Goal: Task Accomplishment & Management: Use online tool/utility

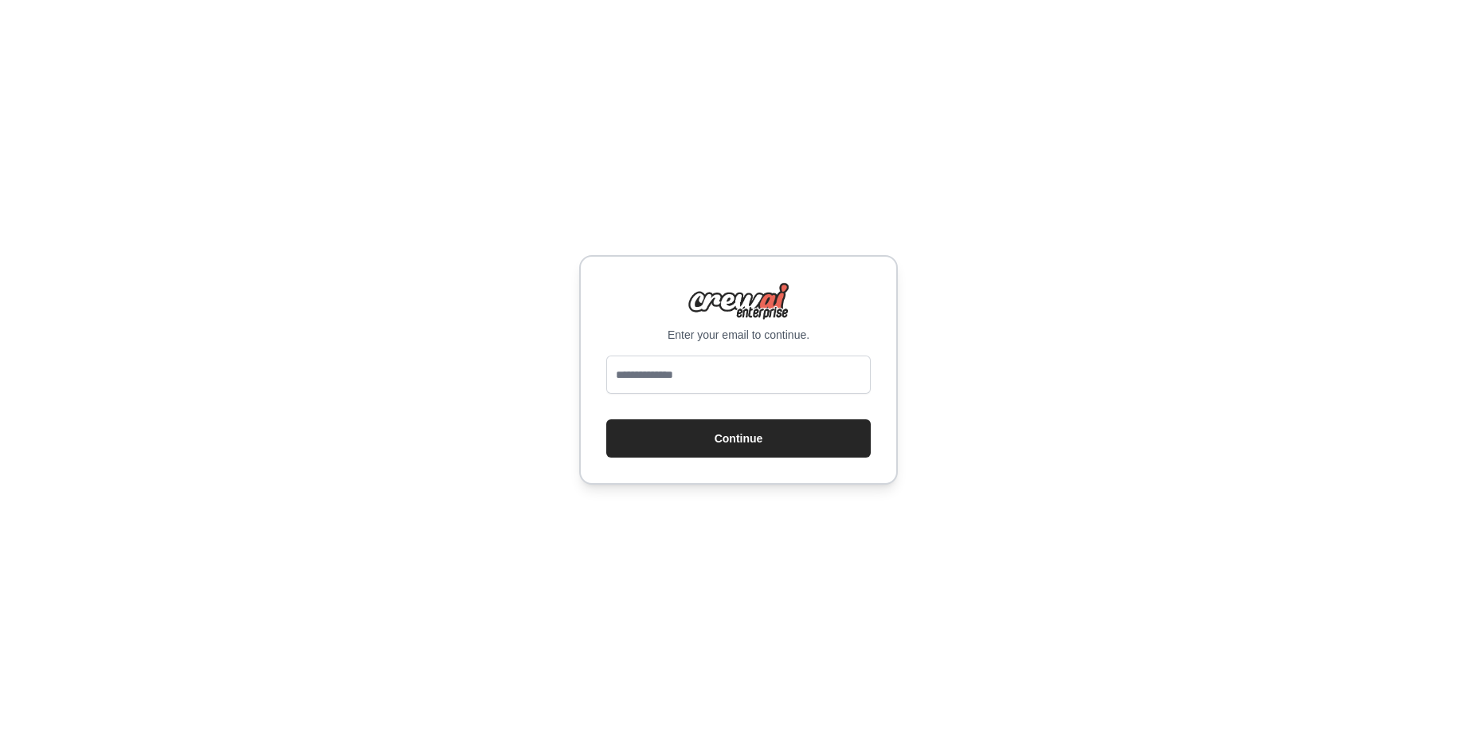
click at [665, 374] on input "email" at bounding box center [738, 374] width 265 height 38
type input "**********"
click at [726, 437] on button "Continue" at bounding box center [738, 438] width 265 height 38
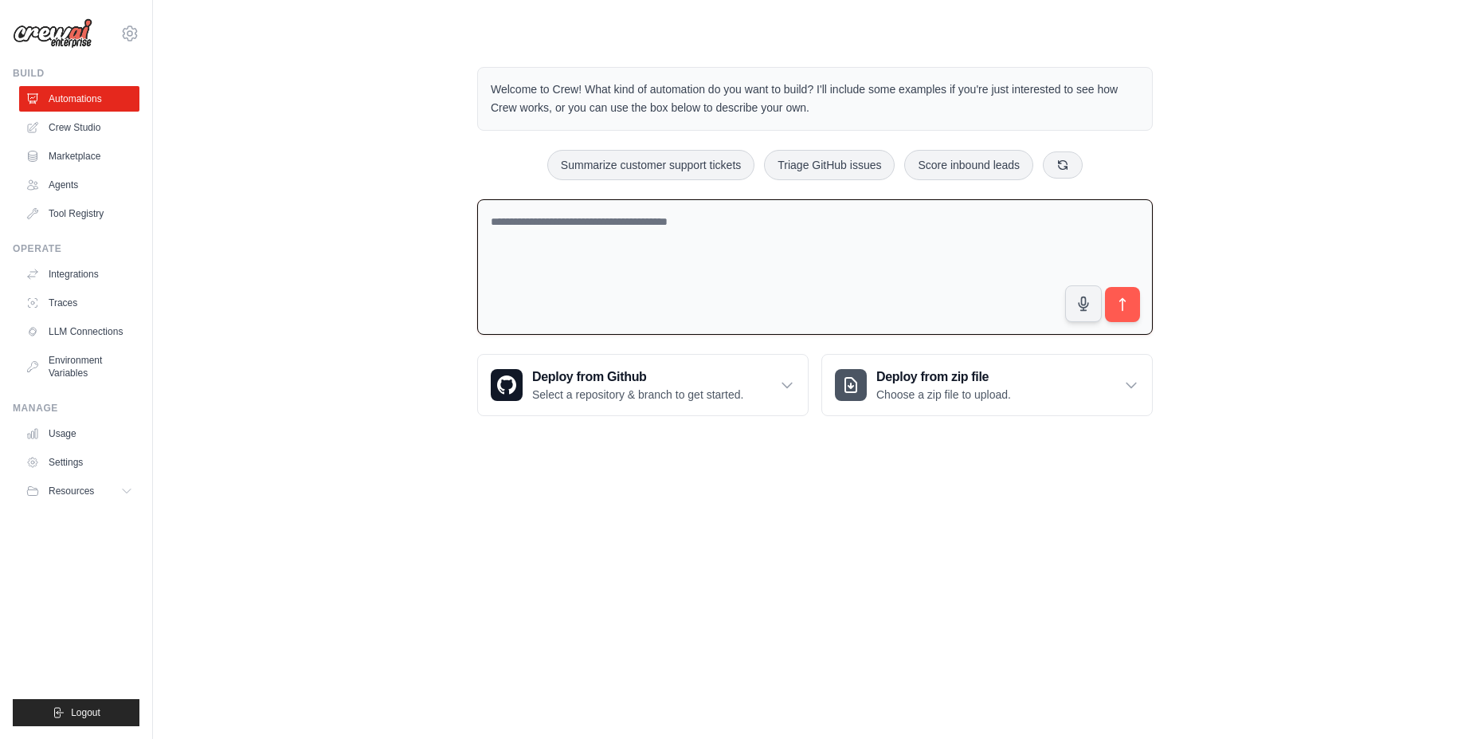
click at [653, 237] on textarea at bounding box center [815, 267] width 676 height 136
click at [83, 133] on link "Crew Studio" at bounding box center [81, 128] width 120 height 26
click at [661, 278] on textarea at bounding box center [815, 267] width 676 height 136
click at [45, 124] on link "Crew Studio" at bounding box center [81, 128] width 120 height 26
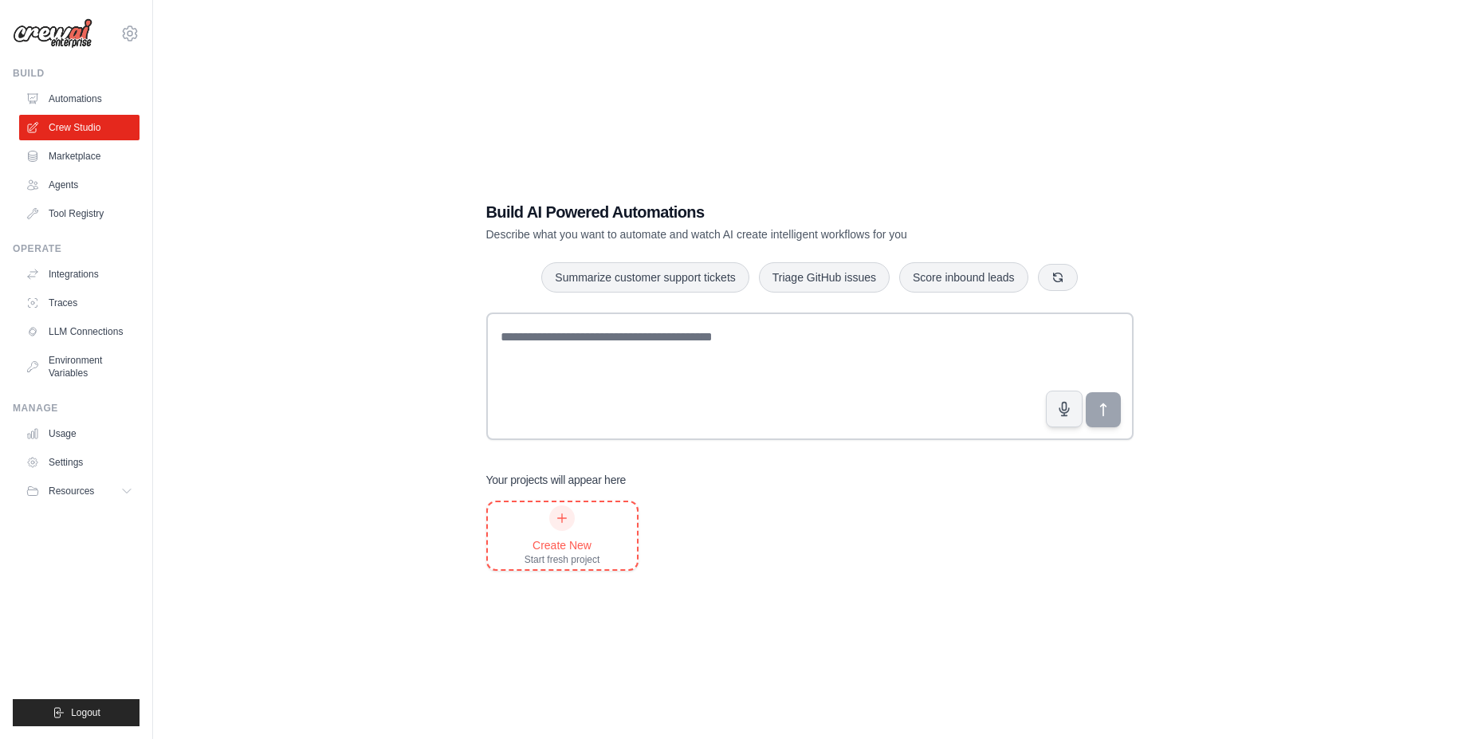
click at [587, 537] on div "Create New" at bounding box center [562, 545] width 76 height 16
click at [79, 194] on link "Agents" at bounding box center [81, 185] width 120 height 26
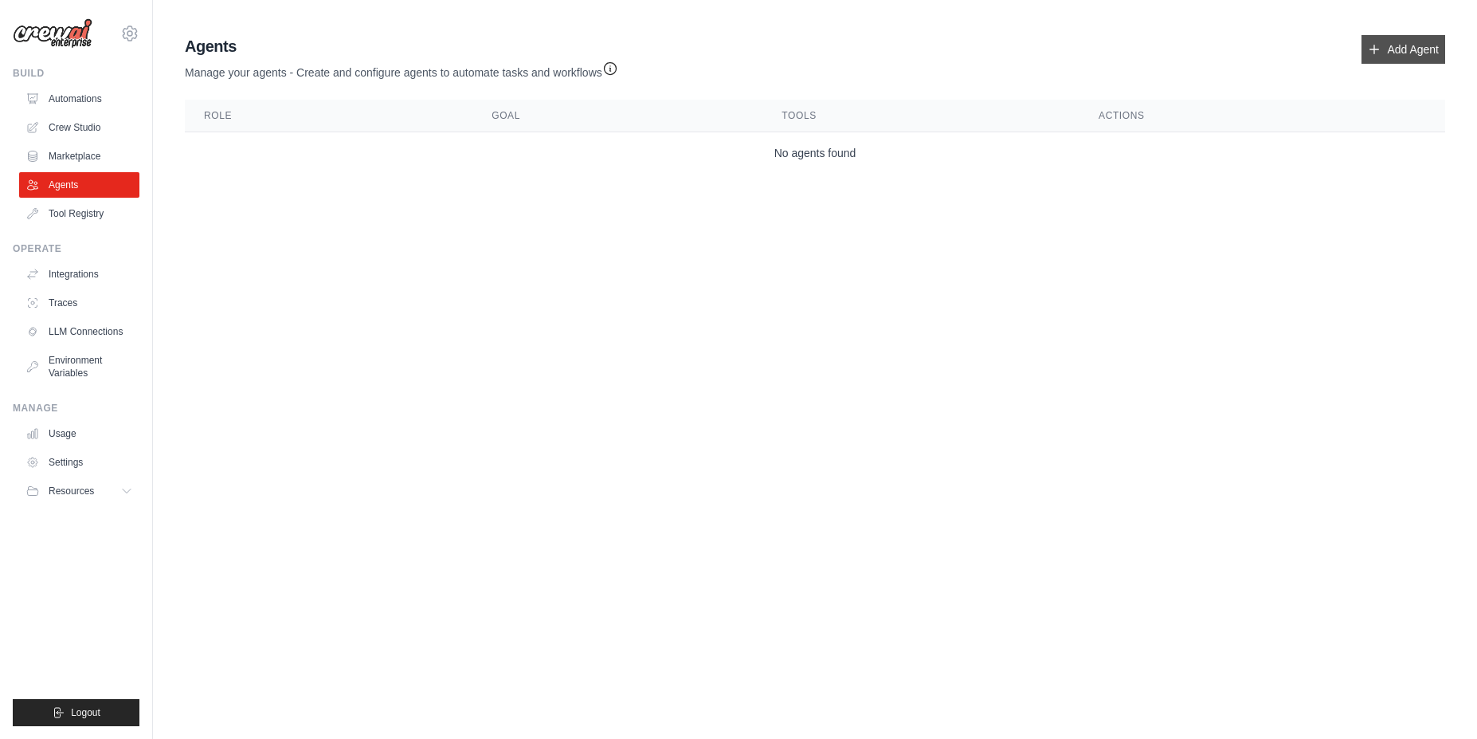
click at [1417, 49] on link "Add Agent" at bounding box center [1404, 49] width 84 height 29
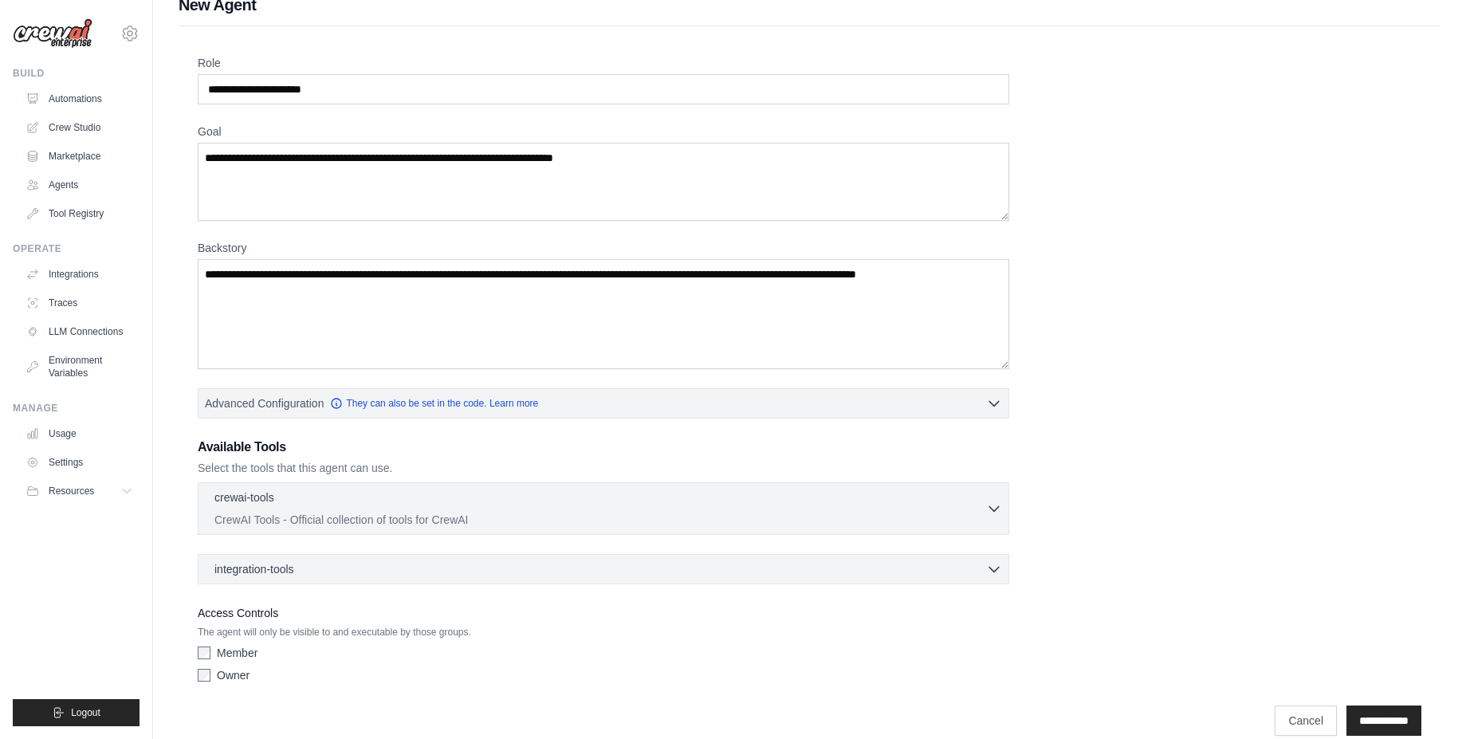
scroll to position [45, 0]
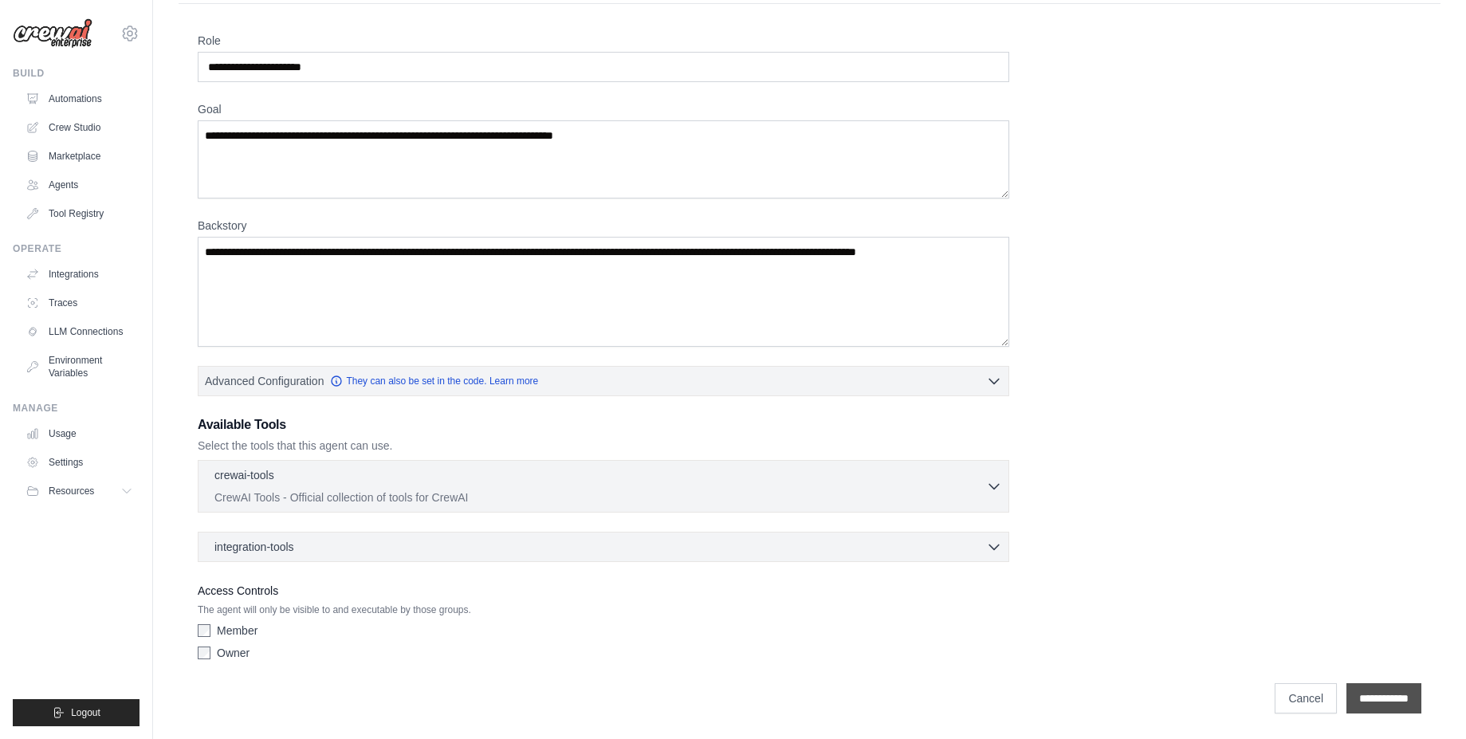
click at [1366, 689] on input "**********" at bounding box center [1383, 698] width 75 height 30
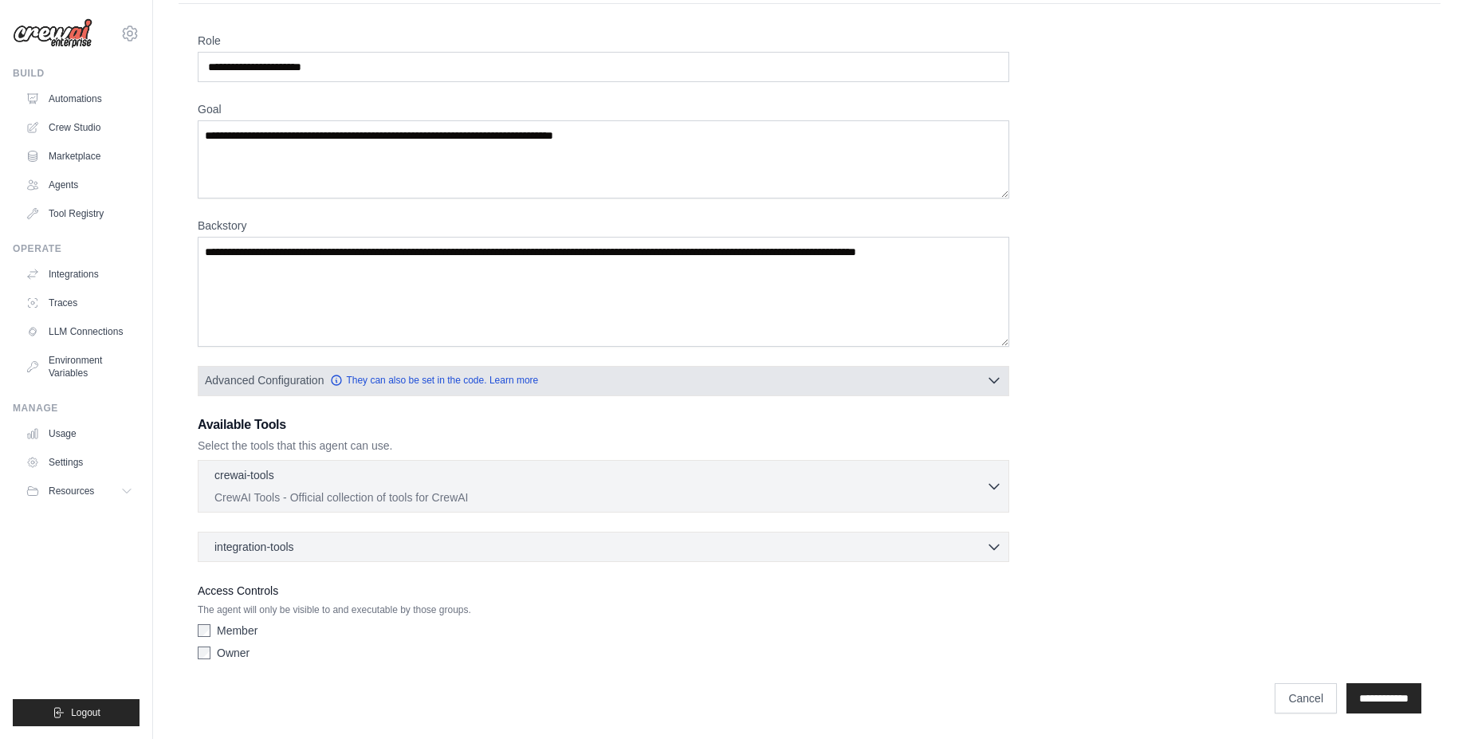
scroll to position [0, 0]
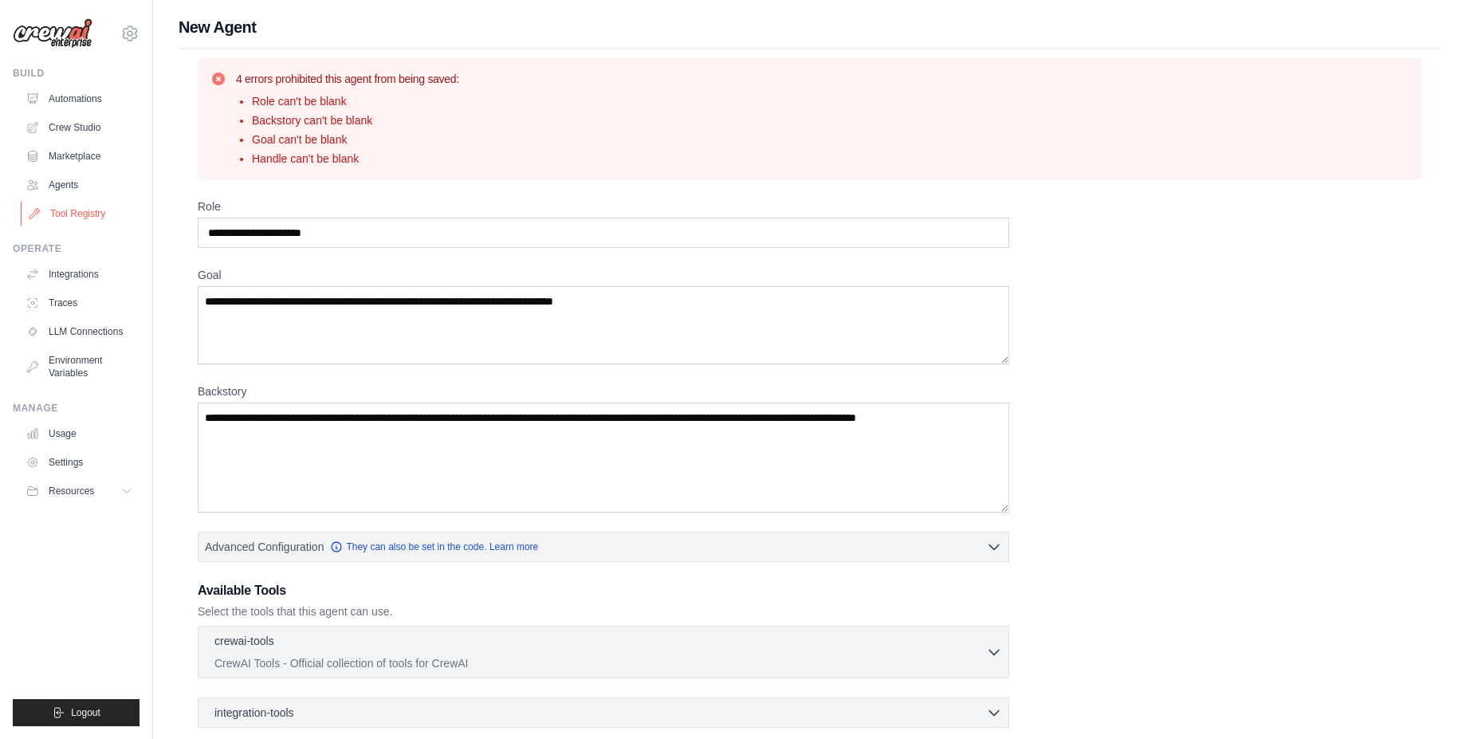
click at [96, 211] on link "Tool Registry" at bounding box center [81, 214] width 120 height 26
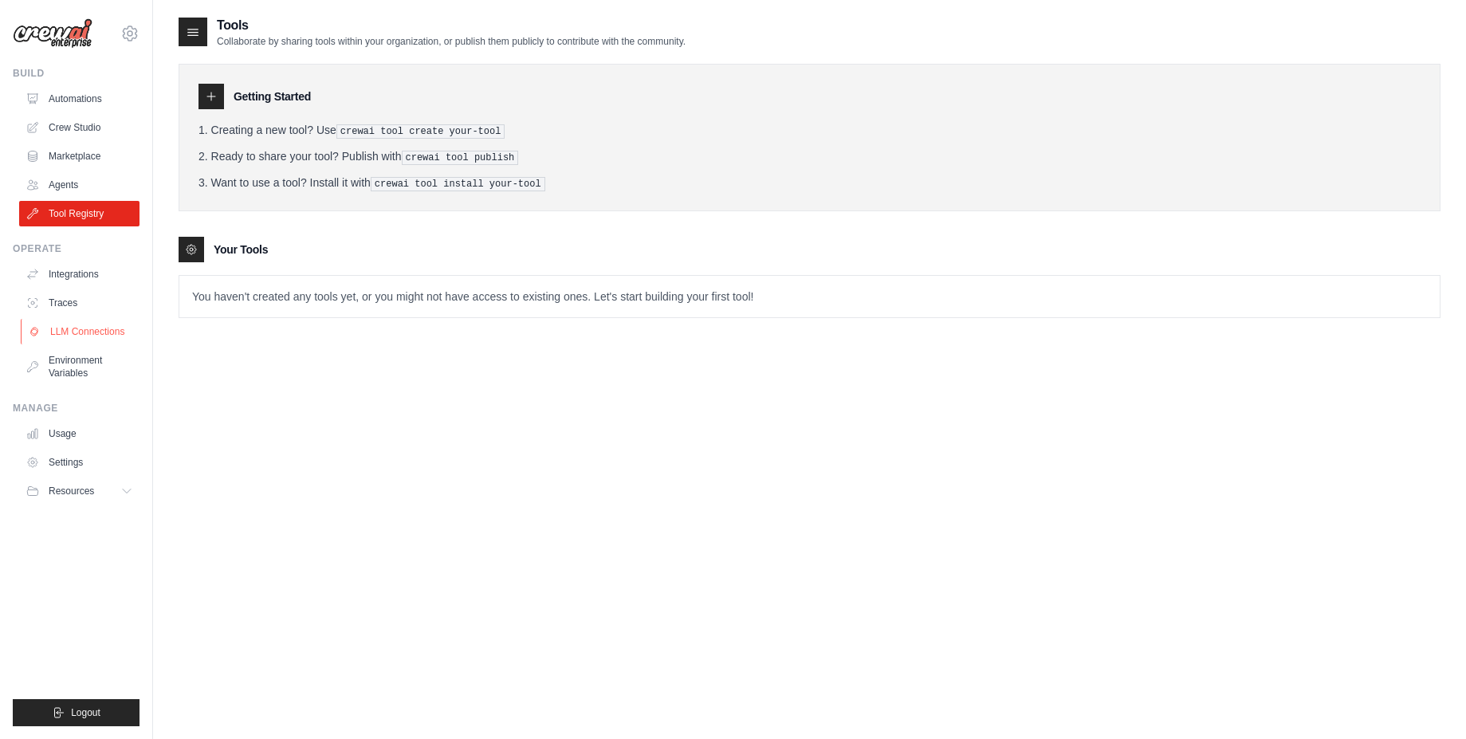
click at [92, 336] on link "LLM Connections" at bounding box center [81, 332] width 120 height 26
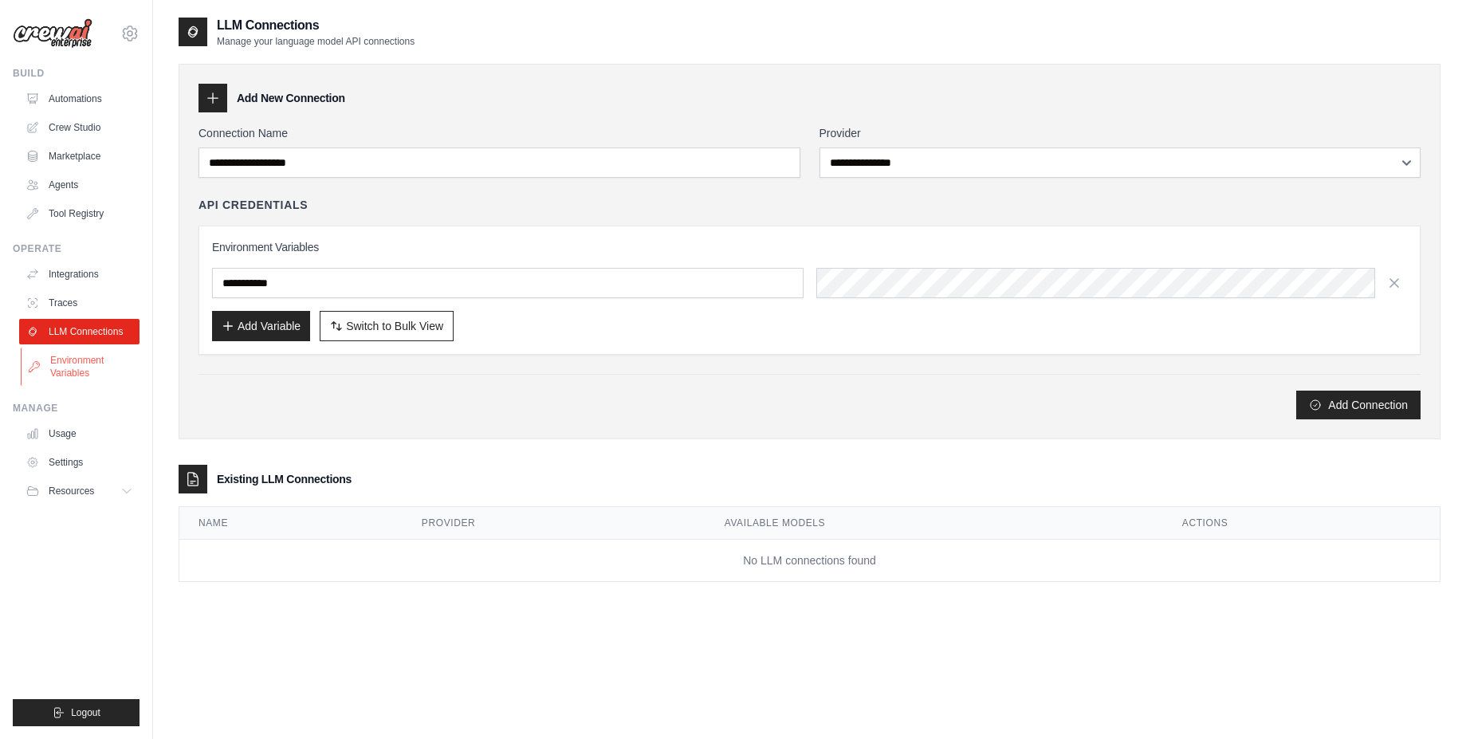
click at [49, 373] on link "Environment Variables" at bounding box center [81, 366] width 120 height 38
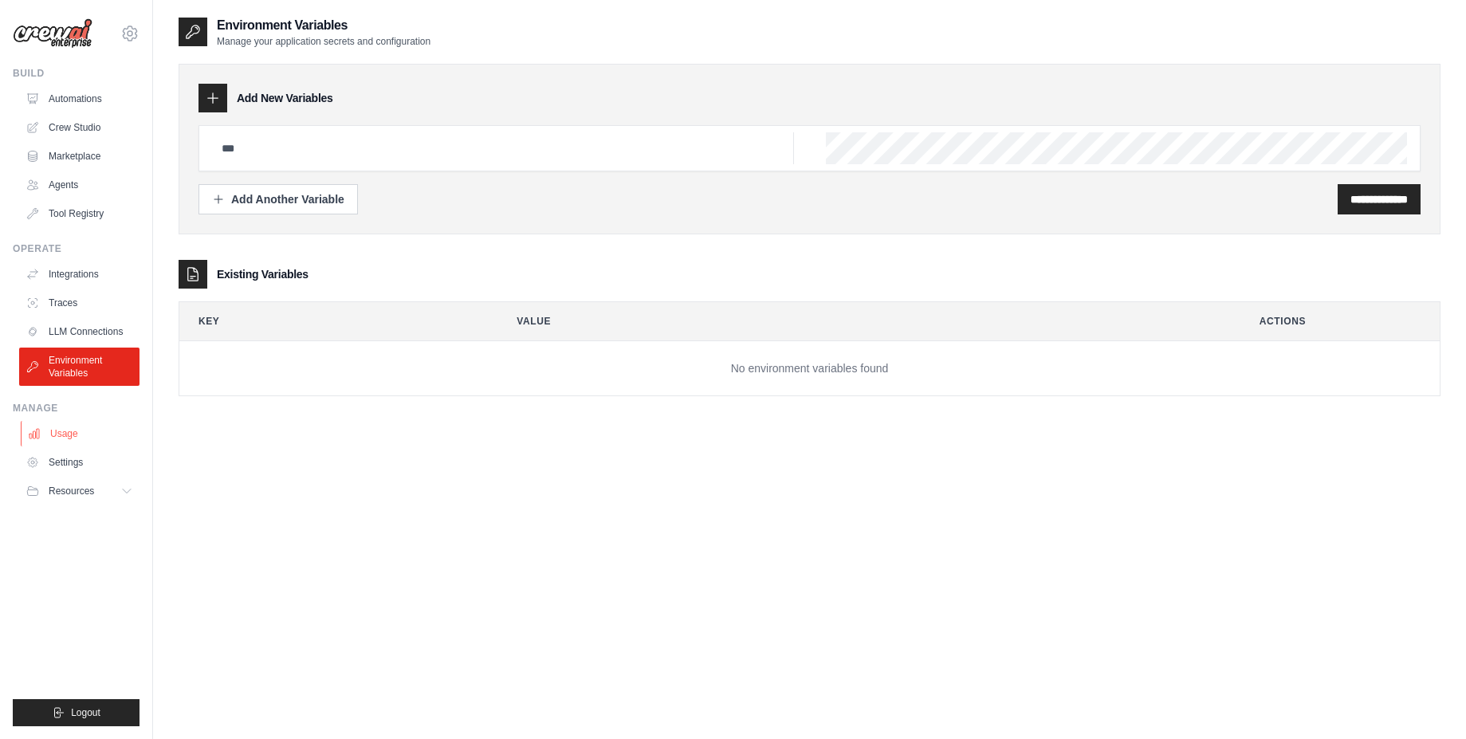
click at [61, 429] on link "Usage" at bounding box center [81, 434] width 120 height 26
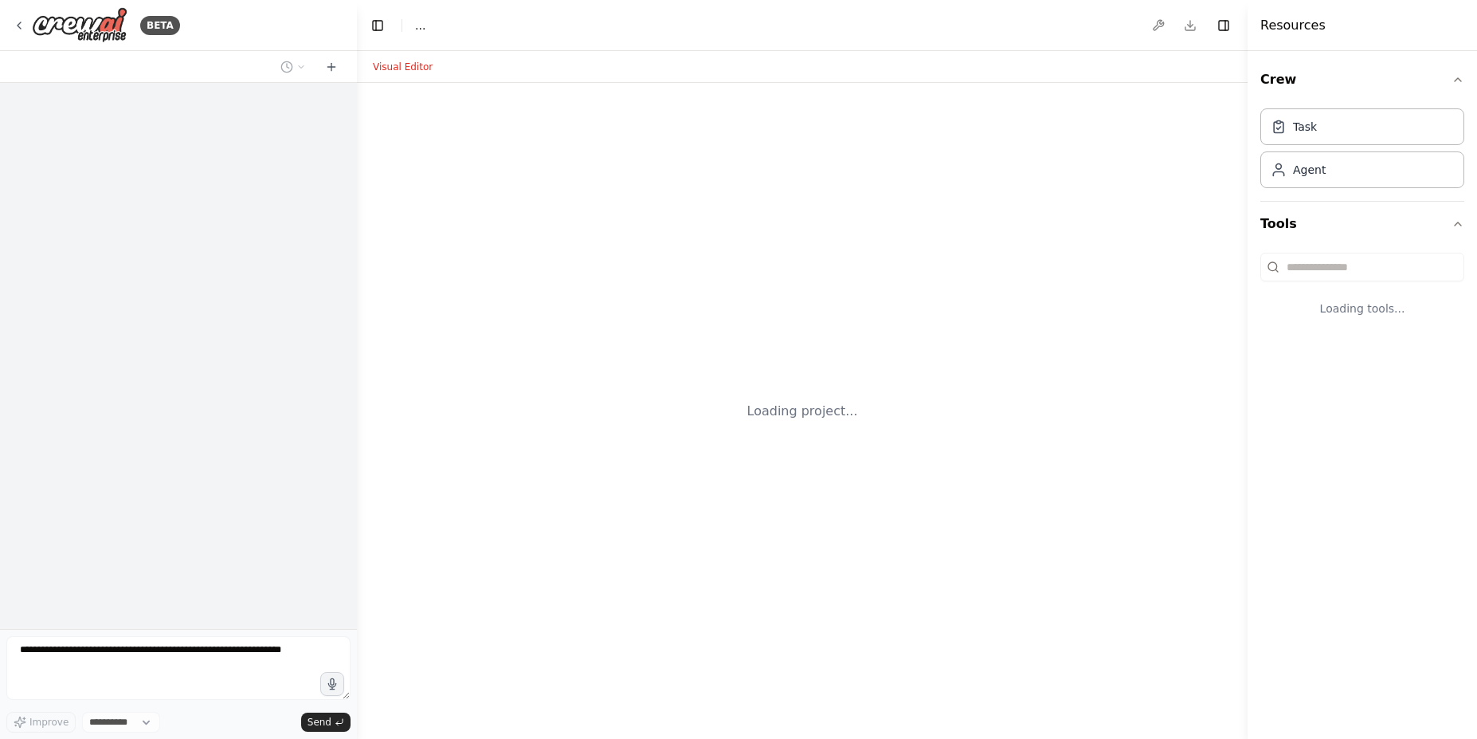
select select "****"
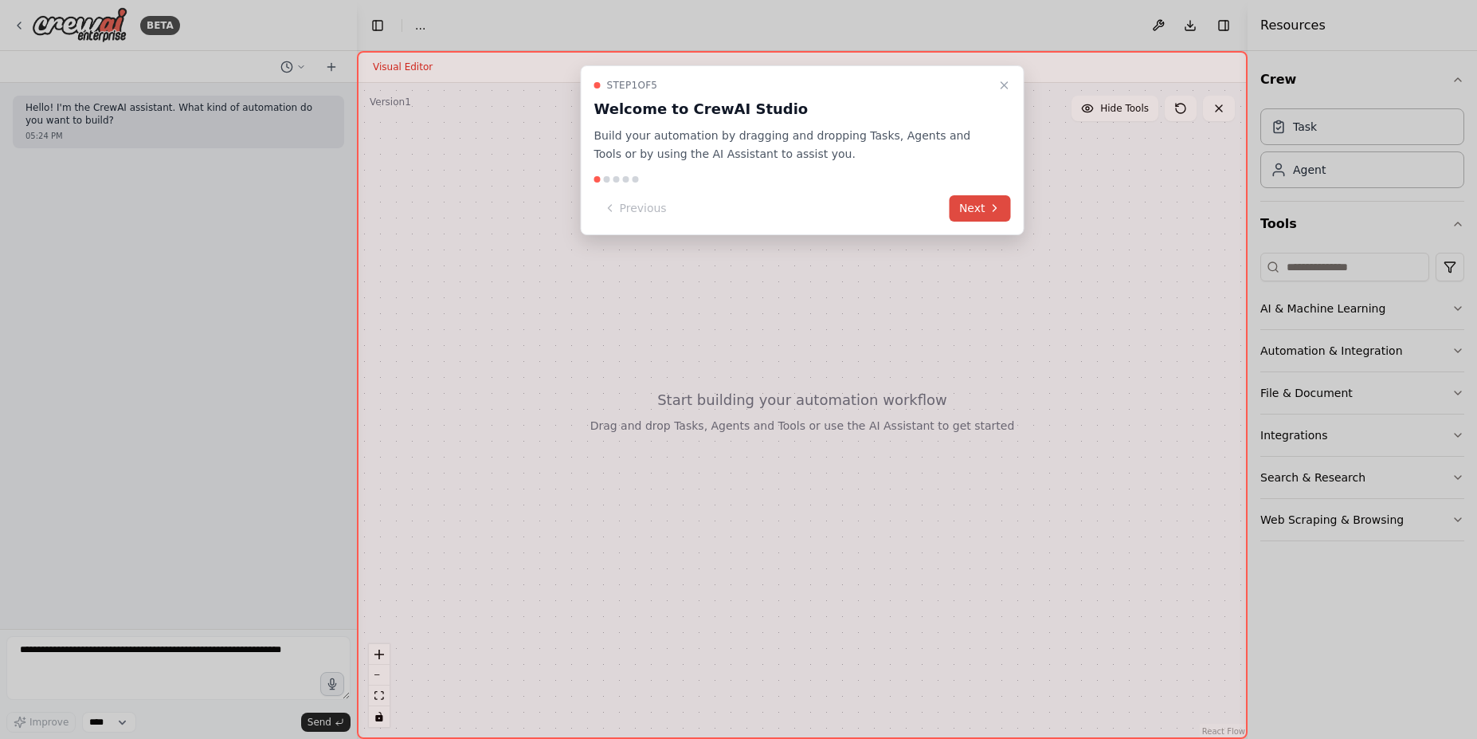
click at [989, 211] on icon at bounding box center [995, 208] width 13 height 13
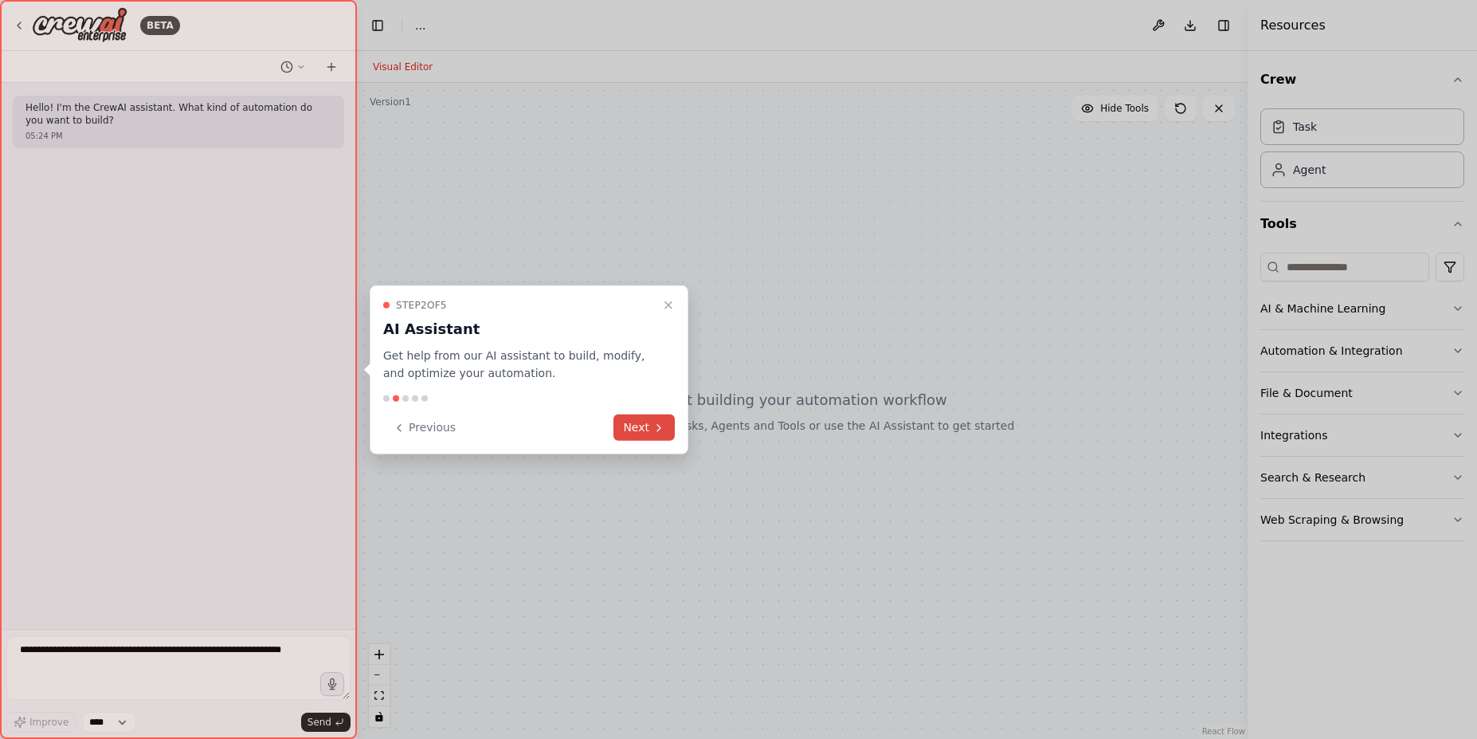
click at [660, 419] on button "Next" at bounding box center [644, 427] width 61 height 26
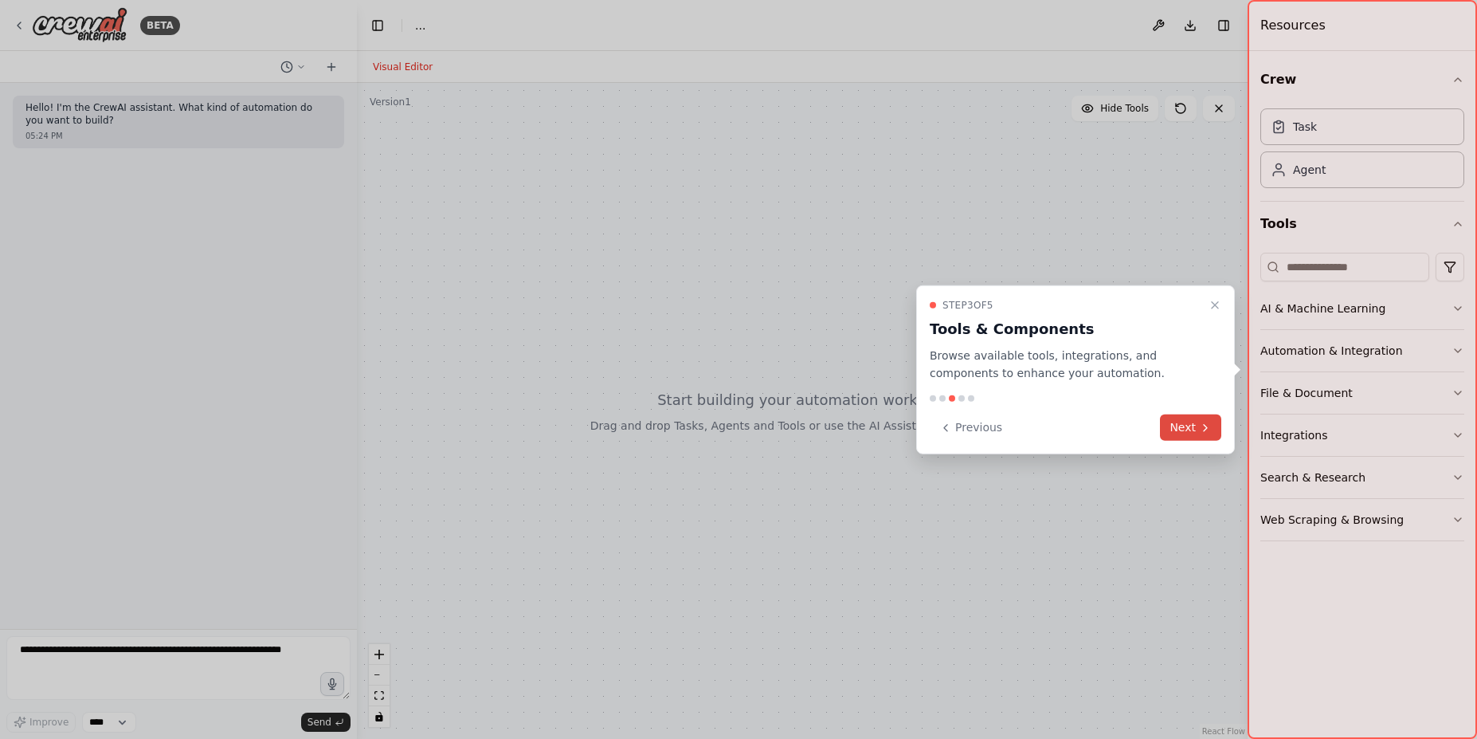
click at [1188, 431] on button "Next" at bounding box center [1190, 427] width 61 height 26
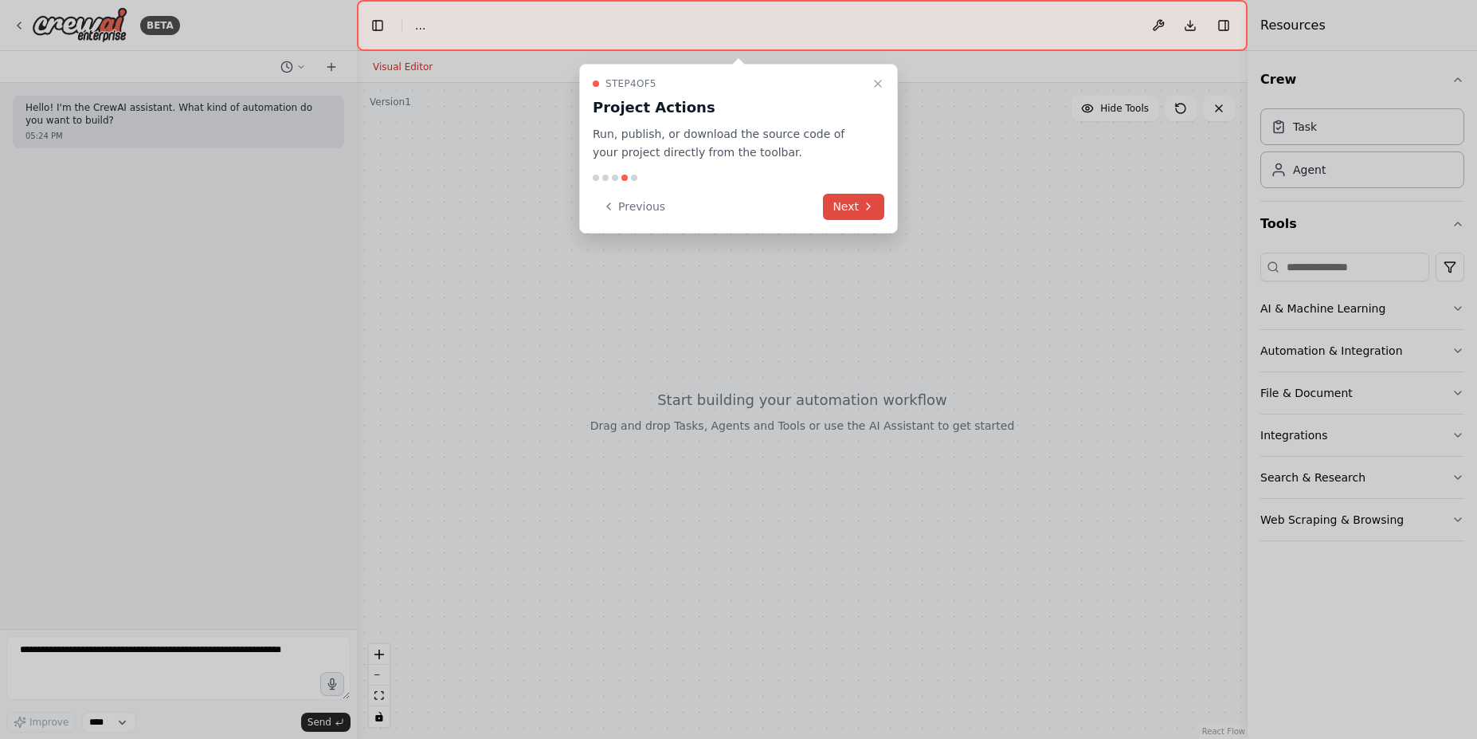
click at [844, 213] on button "Next" at bounding box center [853, 207] width 61 height 26
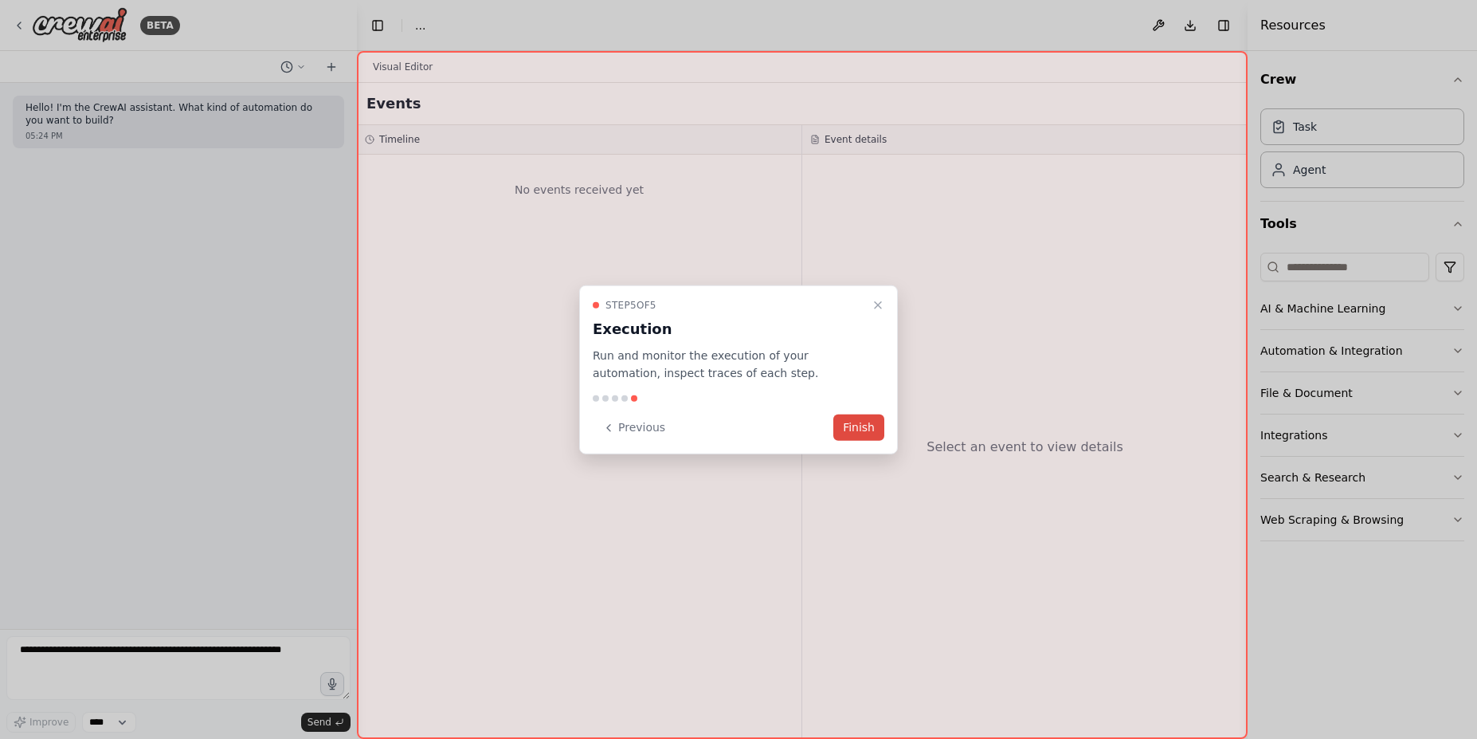
click at [862, 433] on button "Finish" at bounding box center [859, 427] width 51 height 26
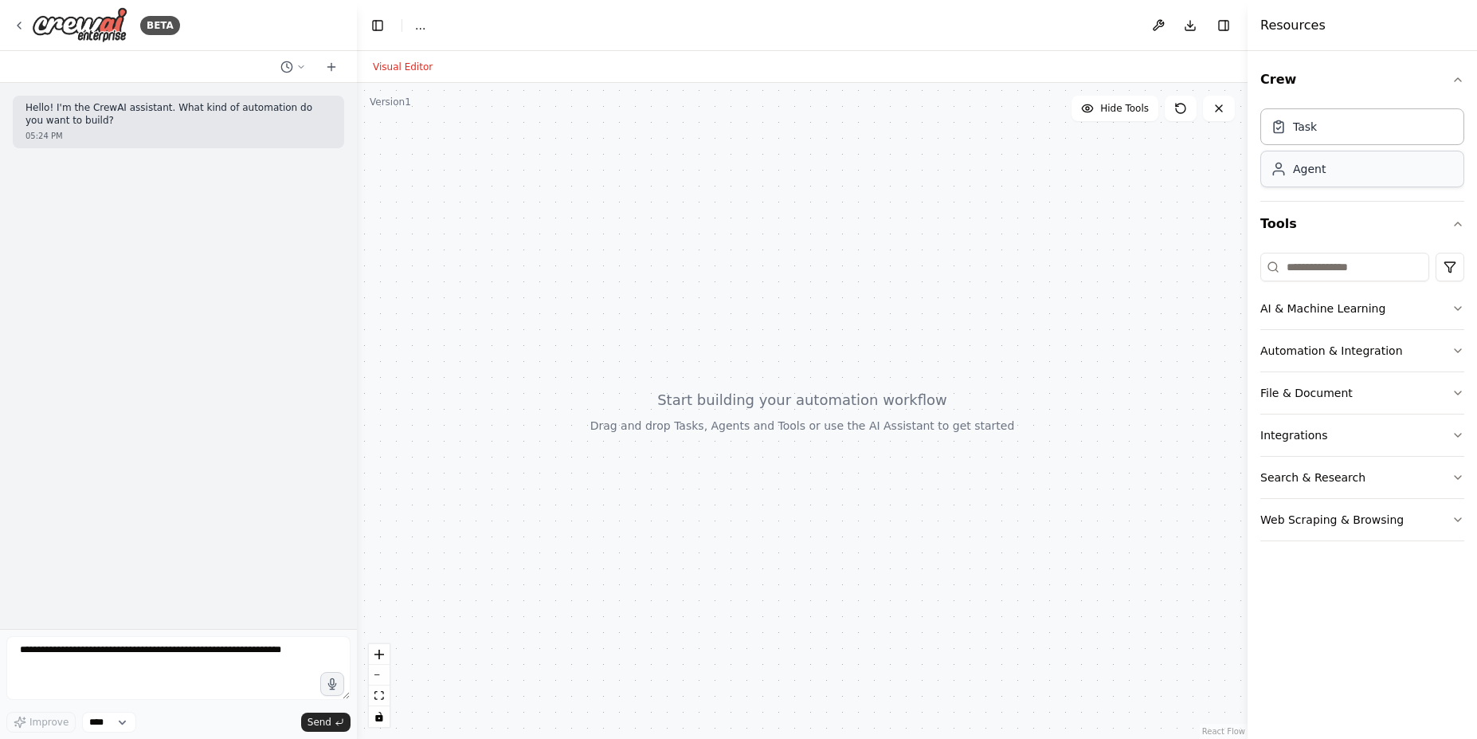
click at [1322, 175] on div "Agent" at bounding box center [1309, 169] width 33 height 16
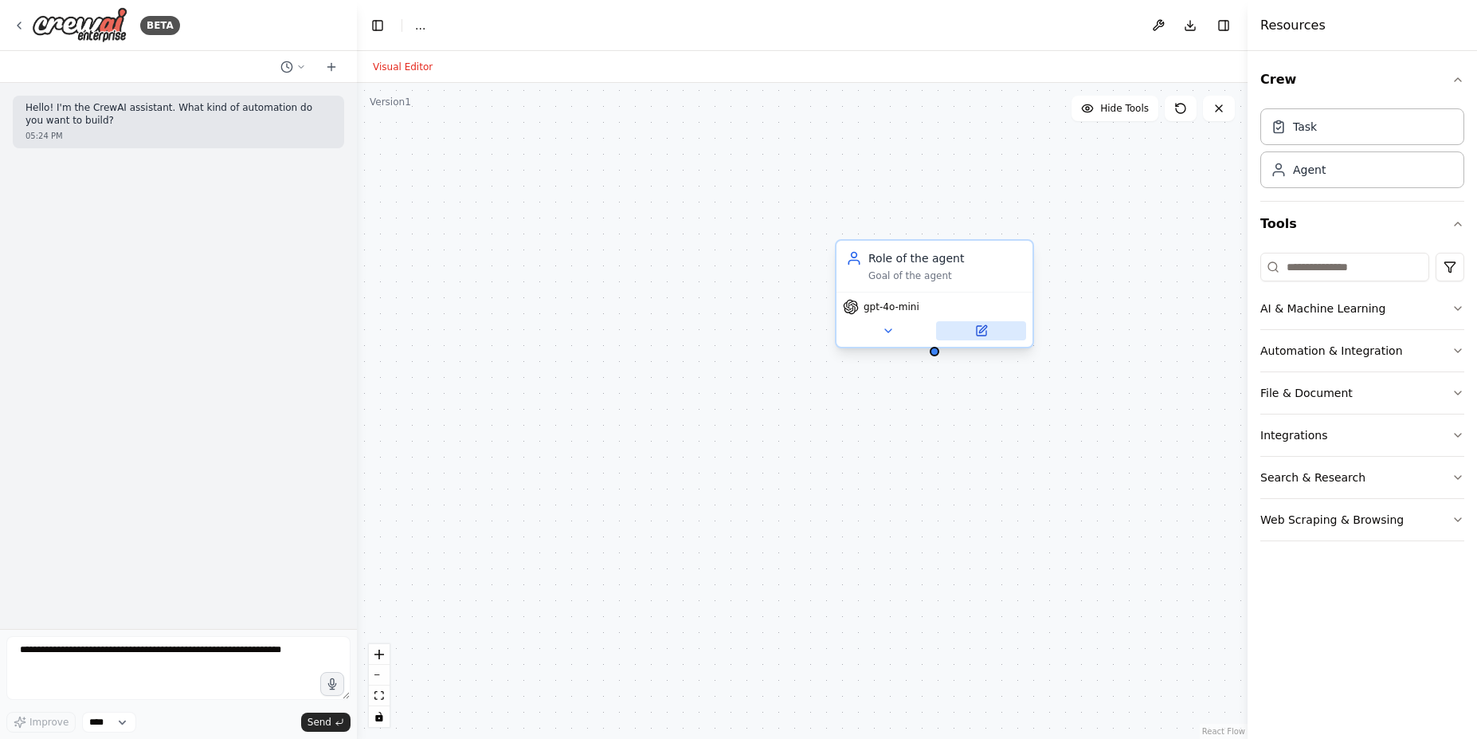
click at [975, 324] on icon at bounding box center [981, 330] width 13 height 13
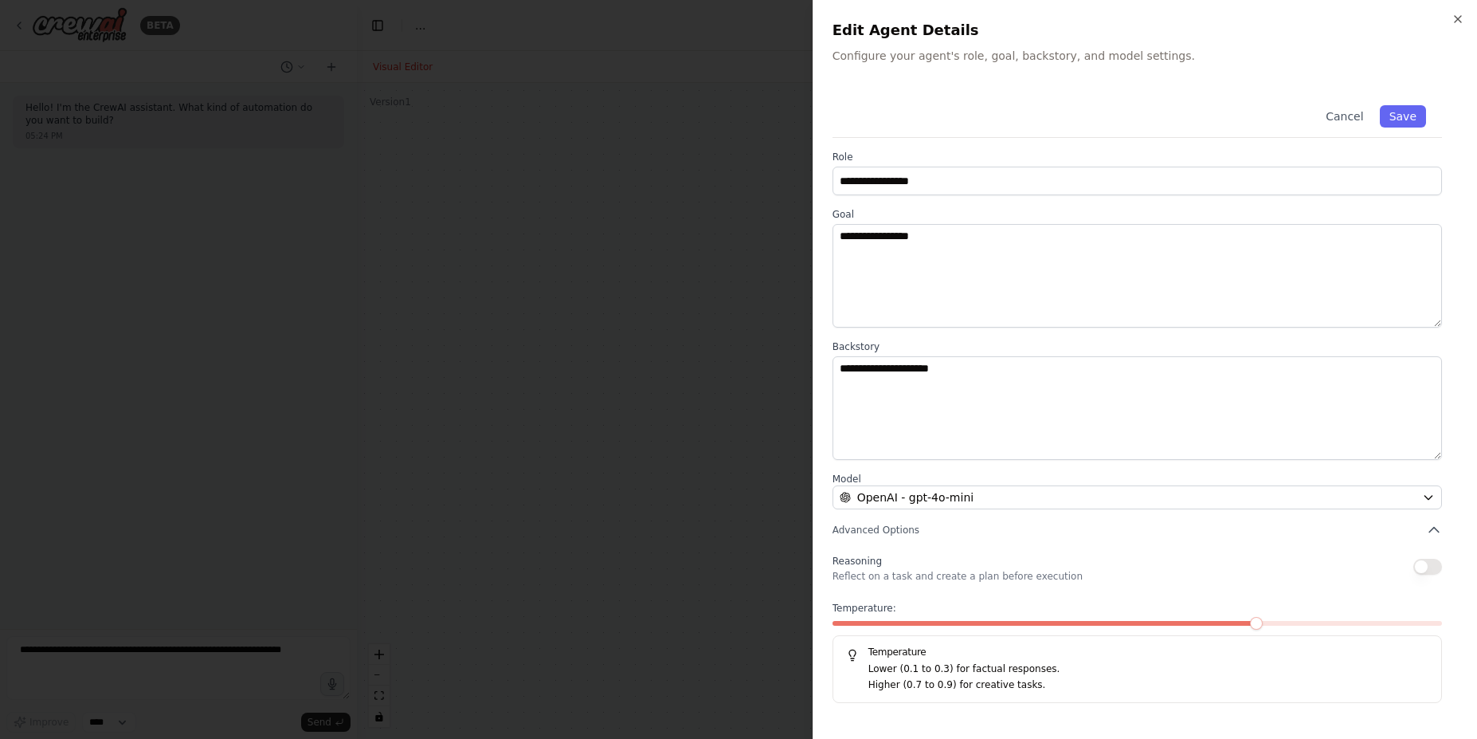
click at [672, 308] on div at bounding box center [738, 369] width 1477 height 739
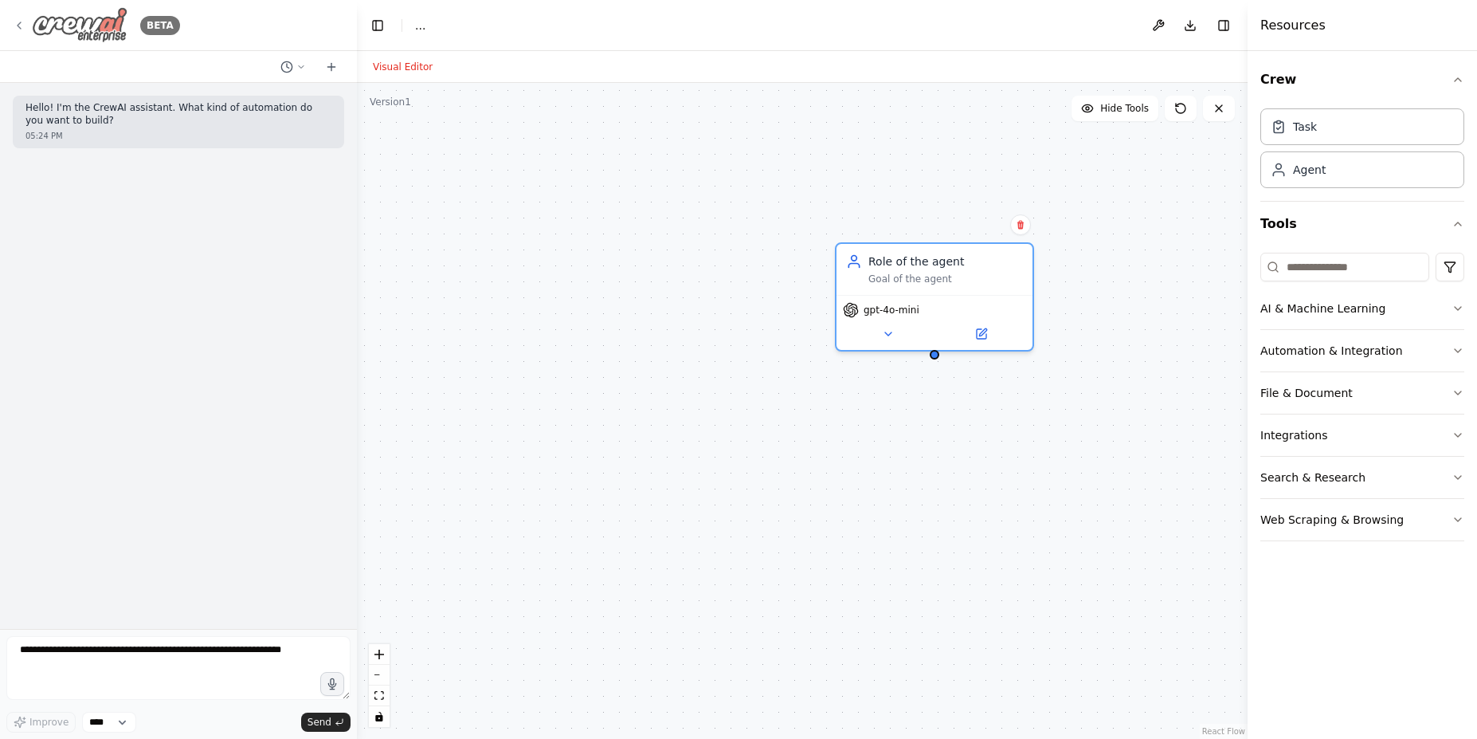
click at [79, 10] on img at bounding box center [80, 25] width 96 height 36
